Goal: Information Seeking & Learning: Check status

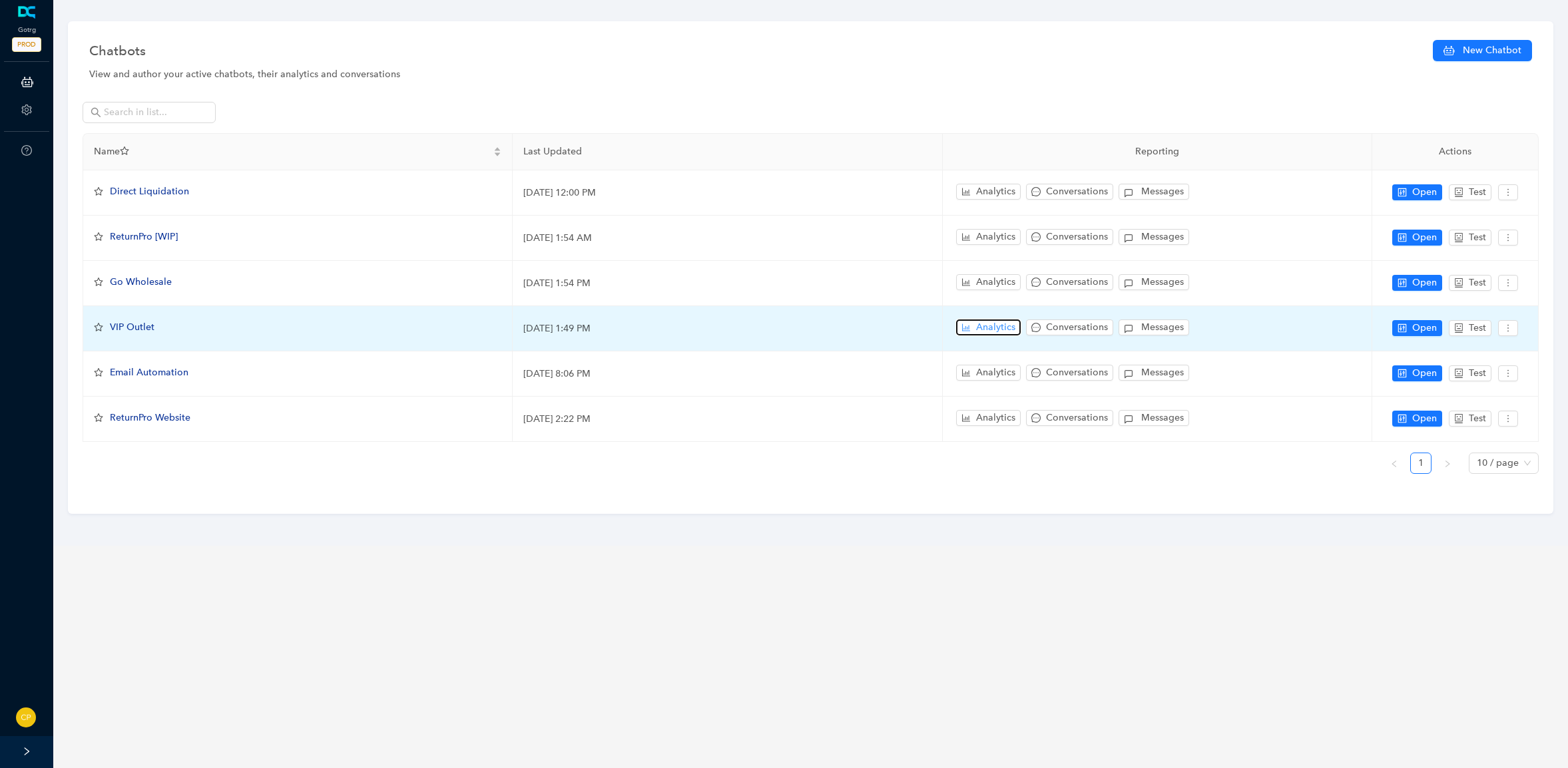
click at [968, 324] on icon "bar-chart" at bounding box center [966, 328] width 8 height 7
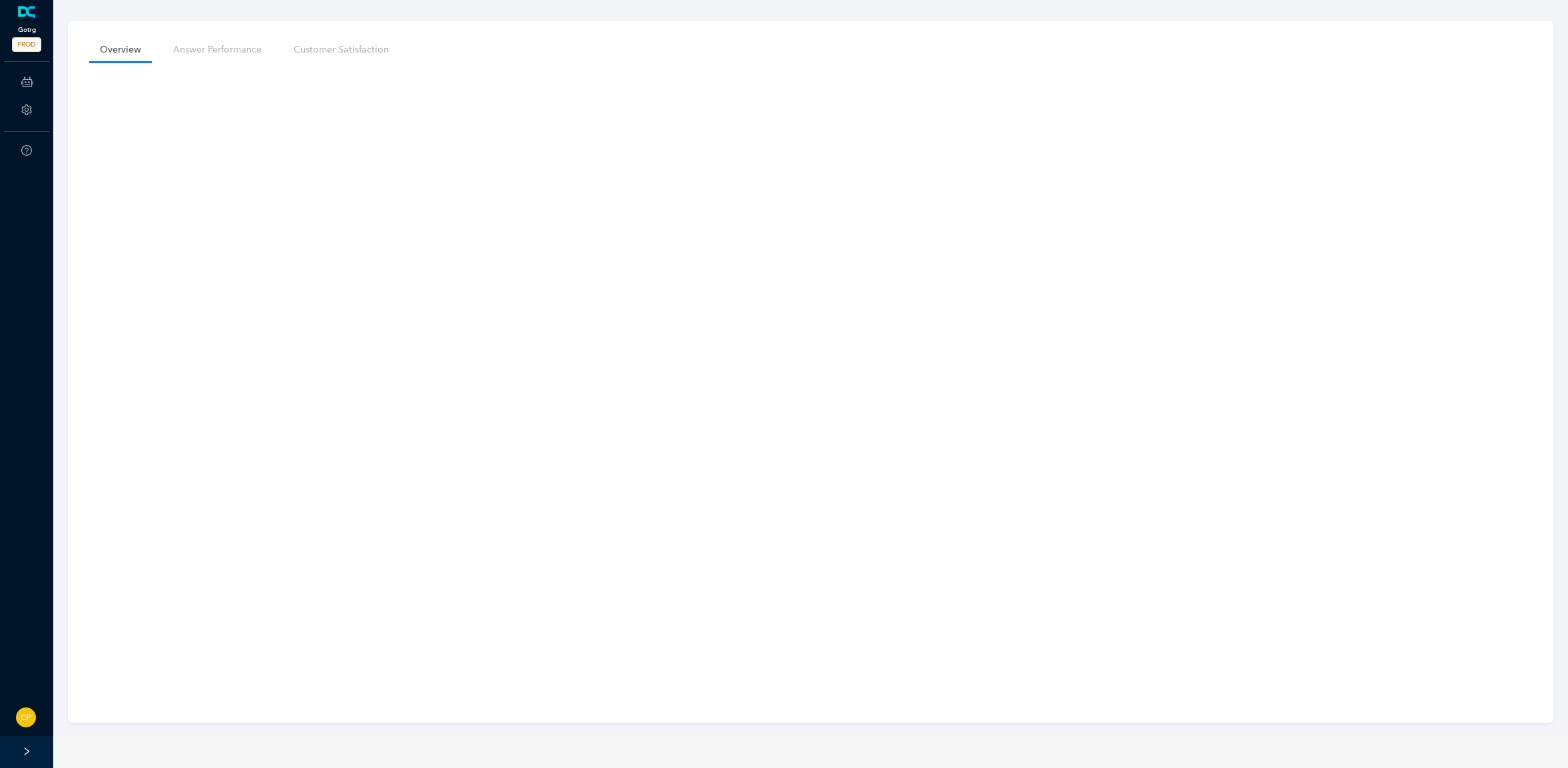
click at [22, 14] on link at bounding box center [27, 13] width 22 height 14
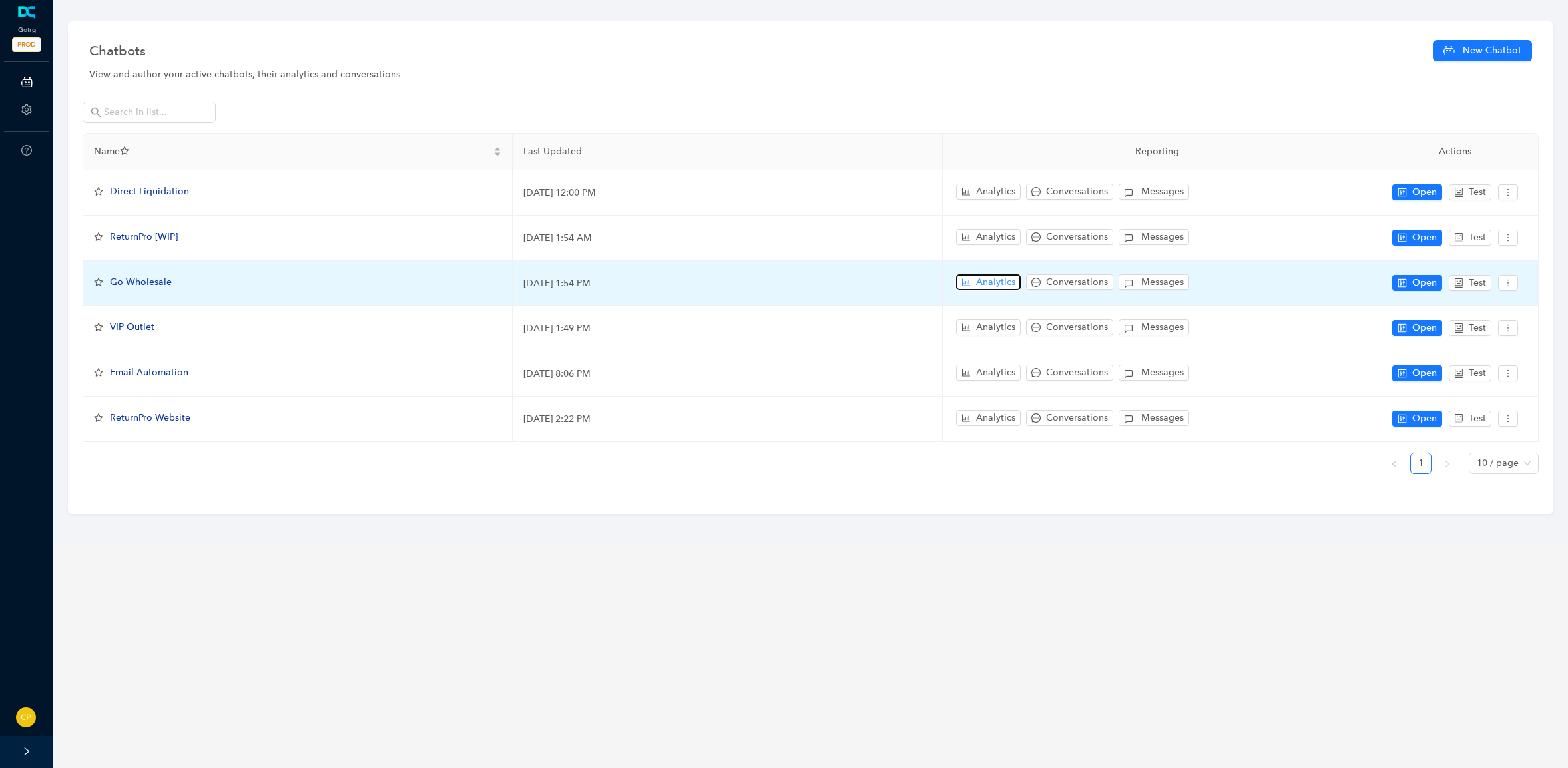
click at [991, 281] on span "Analytics" at bounding box center [996, 283] width 39 height 14
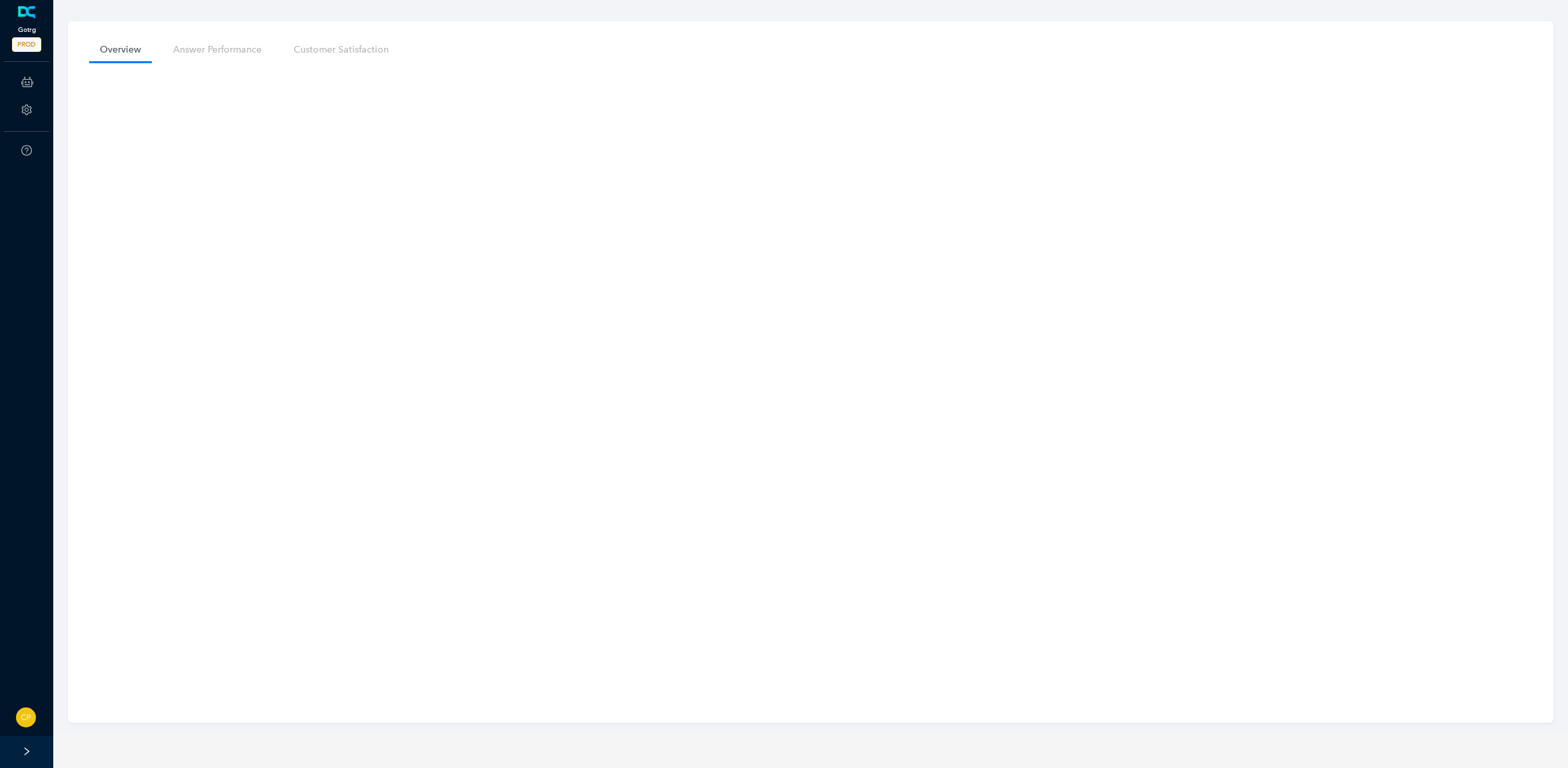
click at [31, 15] on link at bounding box center [27, 13] width 22 height 14
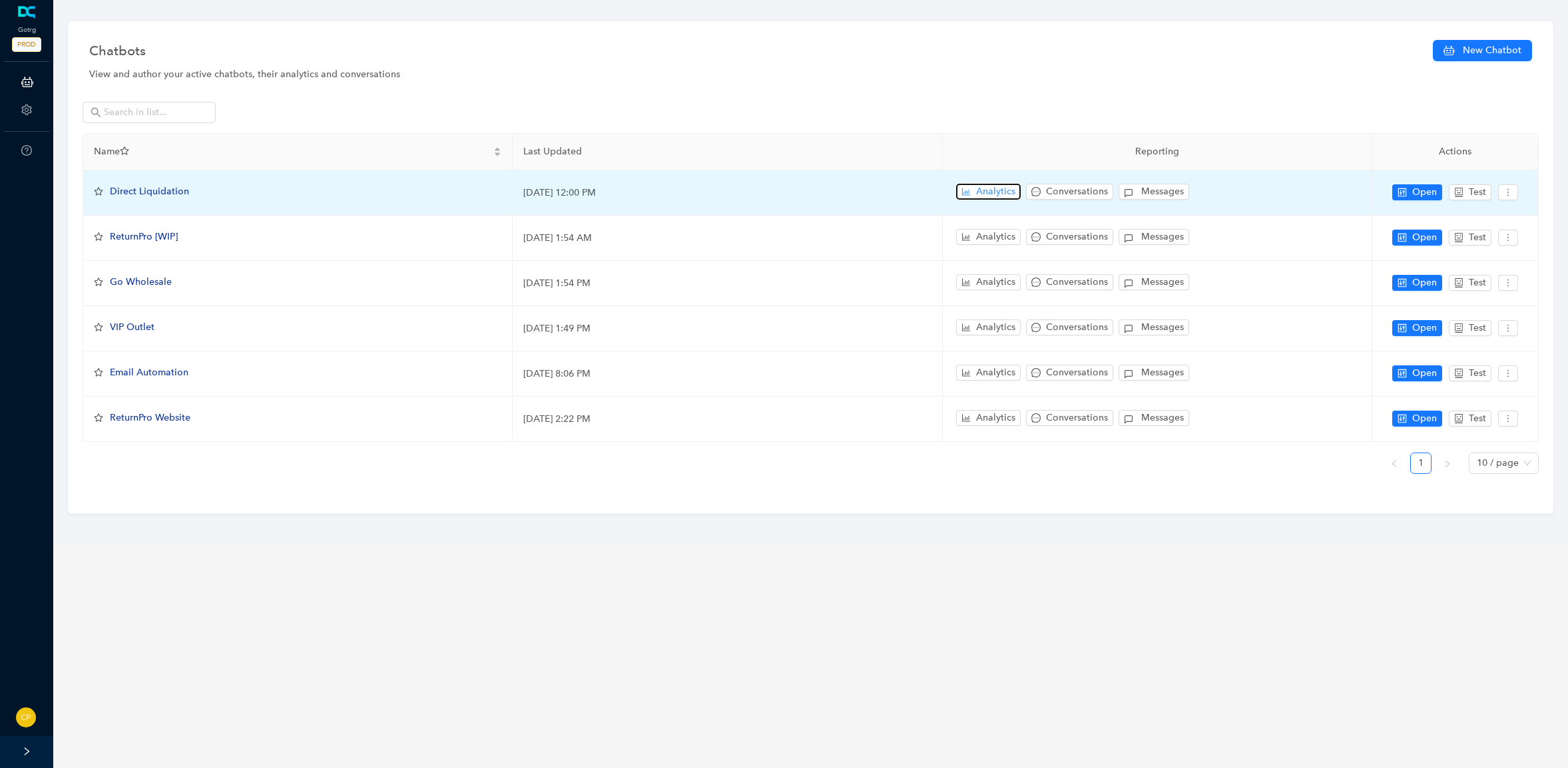
click at [1002, 192] on span "Analytics" at bounding box center [996, 192] width 39 height 14
